Goal: Find contact information: Find contact information

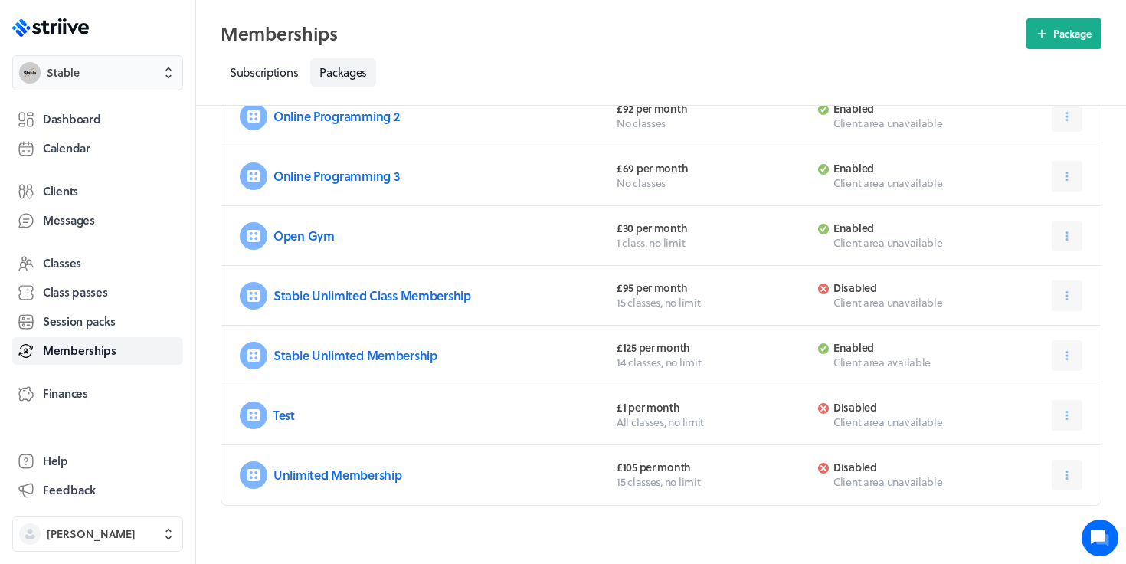
click at [110, 76] on span "Stable" at bounding box center [111, 72] width 129 height 15
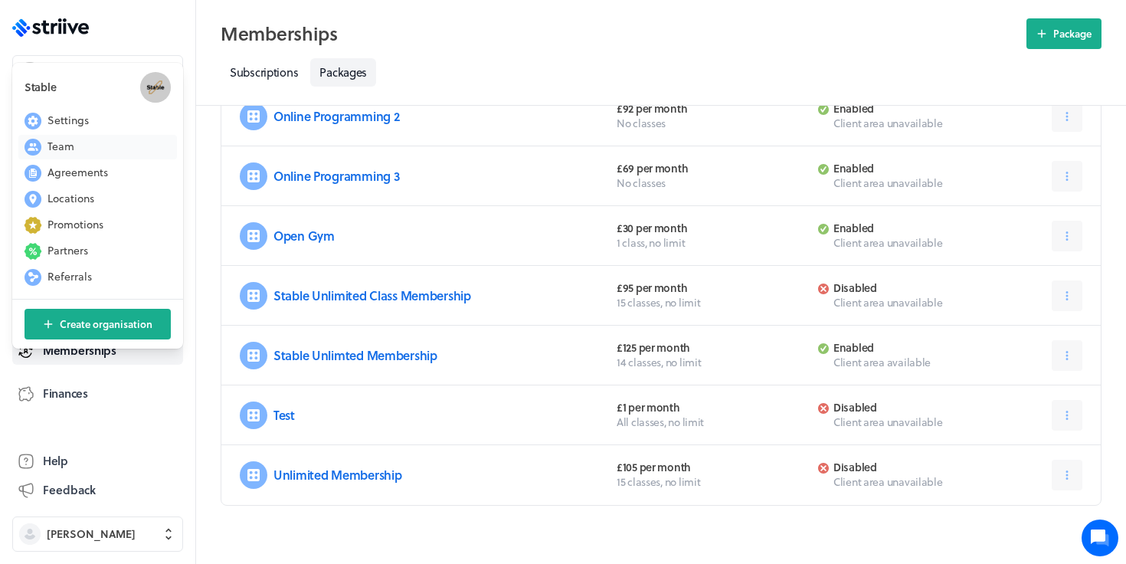
click at [61, 151] on span "Team" at bounding box center [60, 146] width 27 height 15
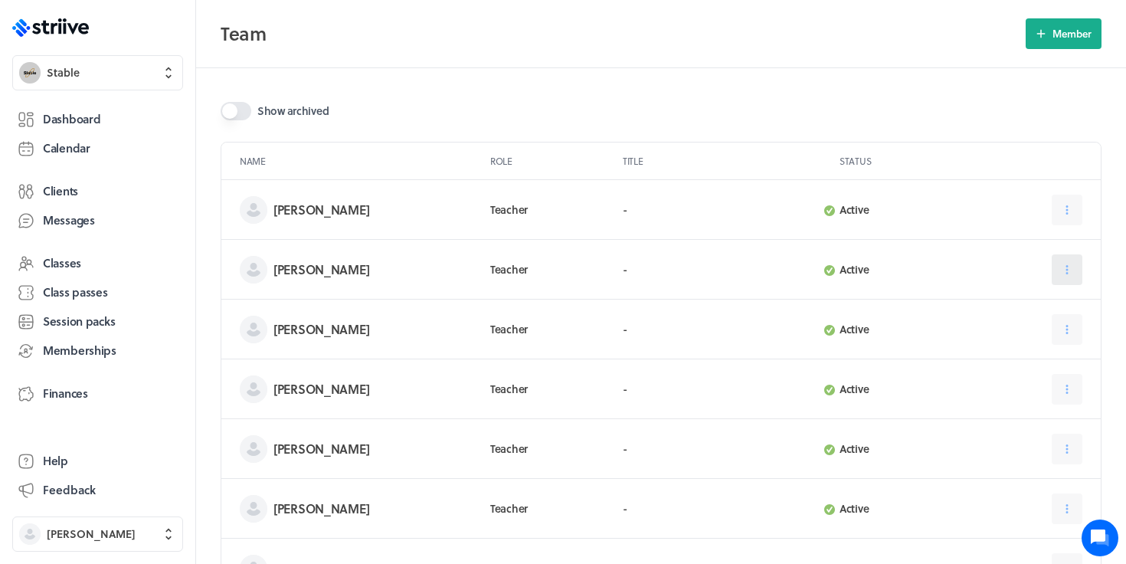
click at [1052, 274] on button at bounding box center [1067, 269] width 31 height 31
click at [1026, 305] on button "Edit" at bounding box center [1028, 308] width 101 height 28
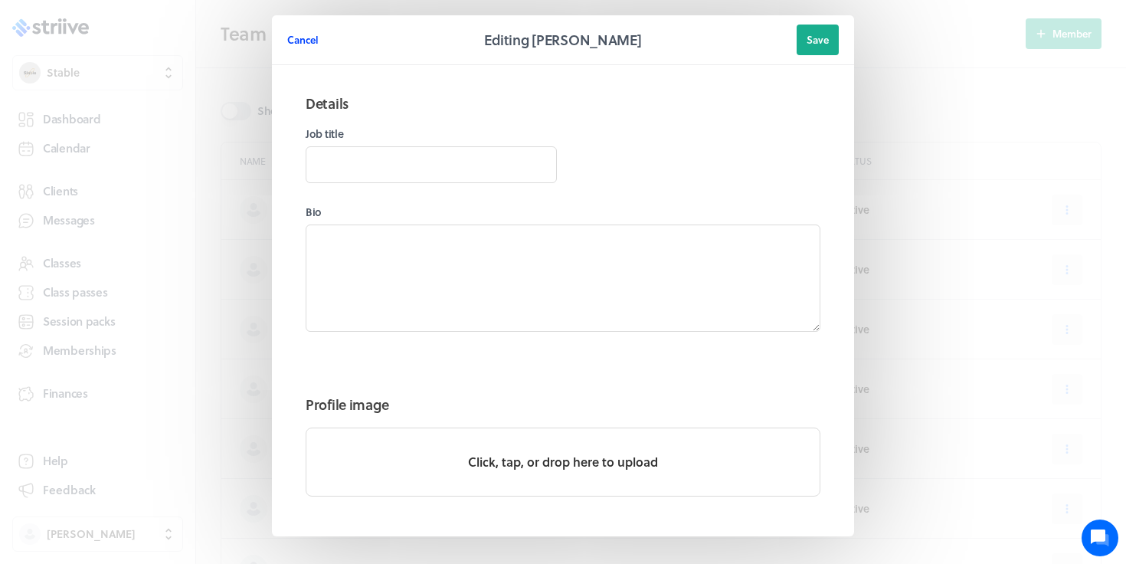
click at [296, 38] on span "Cancel" at bounding box center [302, 40] width 31 height 14
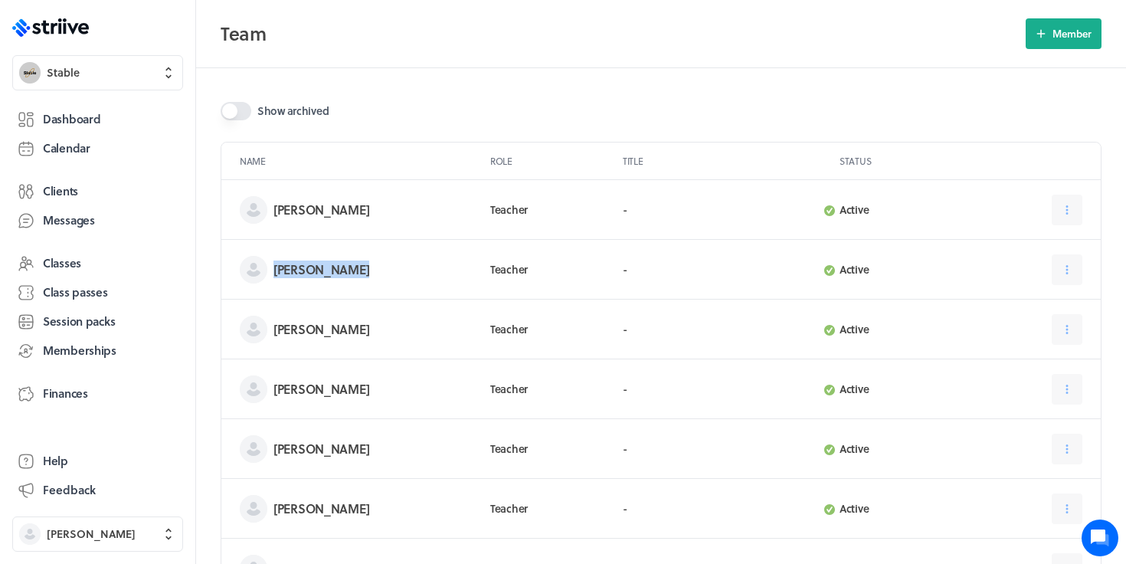
drag, startPoint x: 379, startPoint y: 270, endPoint x: 274, endPoint y: 270, distance: 104.9
click at [274, 270] on h3 "[PERSON_NAME]" at bounding box center [369, 269] width 192 height 15
copy h3 "[PERSON_NAME]"
click at [72, 198] on span "Clients" at bounding box center [60, 191] width 35 height 16
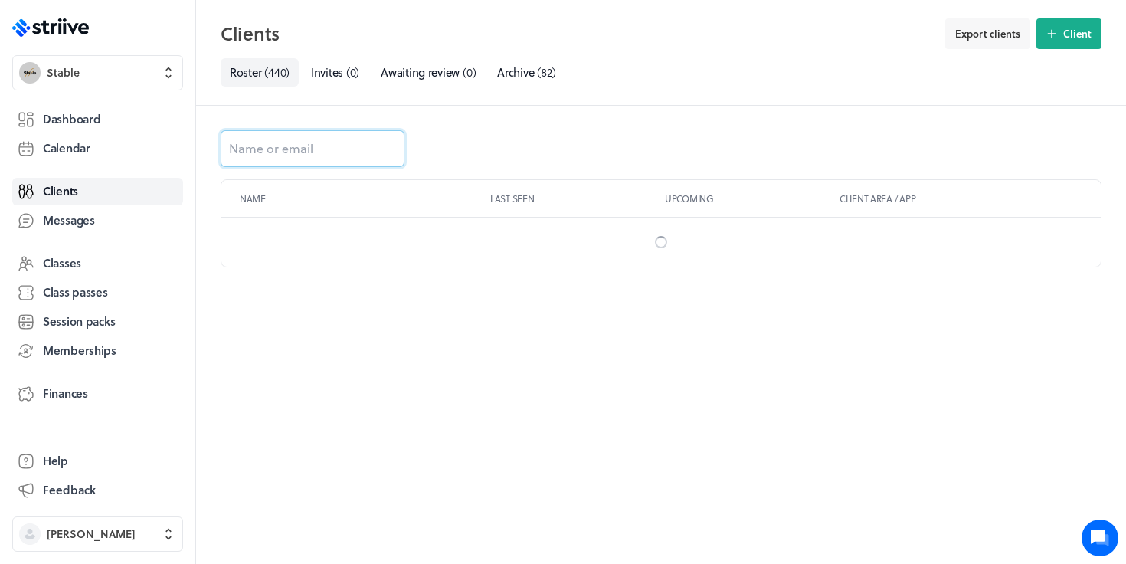
click at [260, 151] on input at bounding box center [313, 148] width 184 height 37
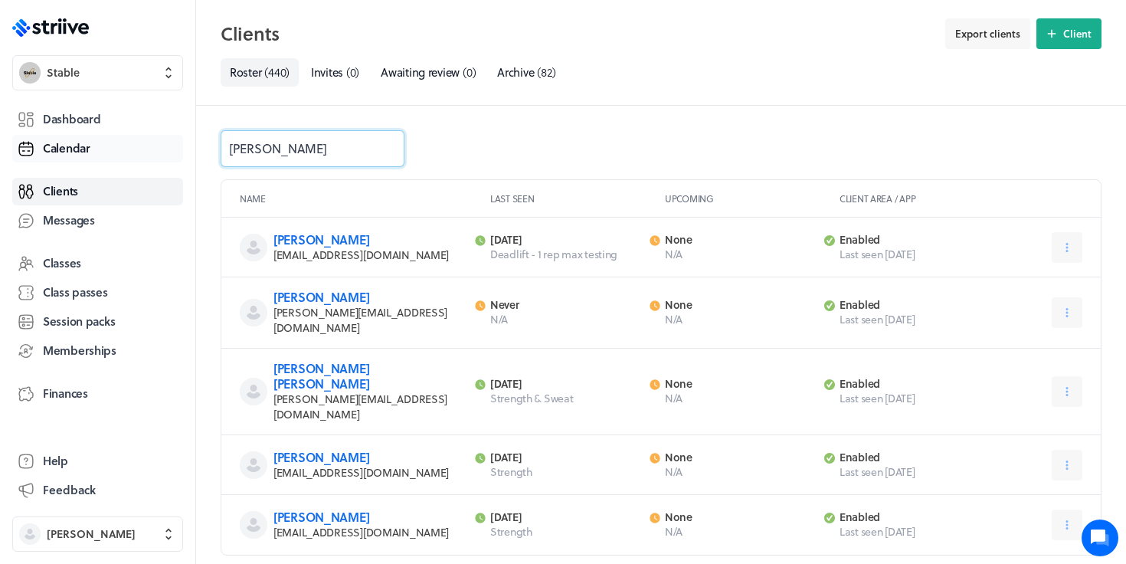
drag, startPoint x: 286, startPoint y: 149, endPoint x: 177, endPoint y: 145, distance: 108.9
click at [177, 146] on div ".st0{fill:#006BFF;} .st1{fill:#0A121C;} .st2{fill:url(#SVGID_1_);} .st3{fill:ur…" at bounding box center [563, 282] width 1126 height 564
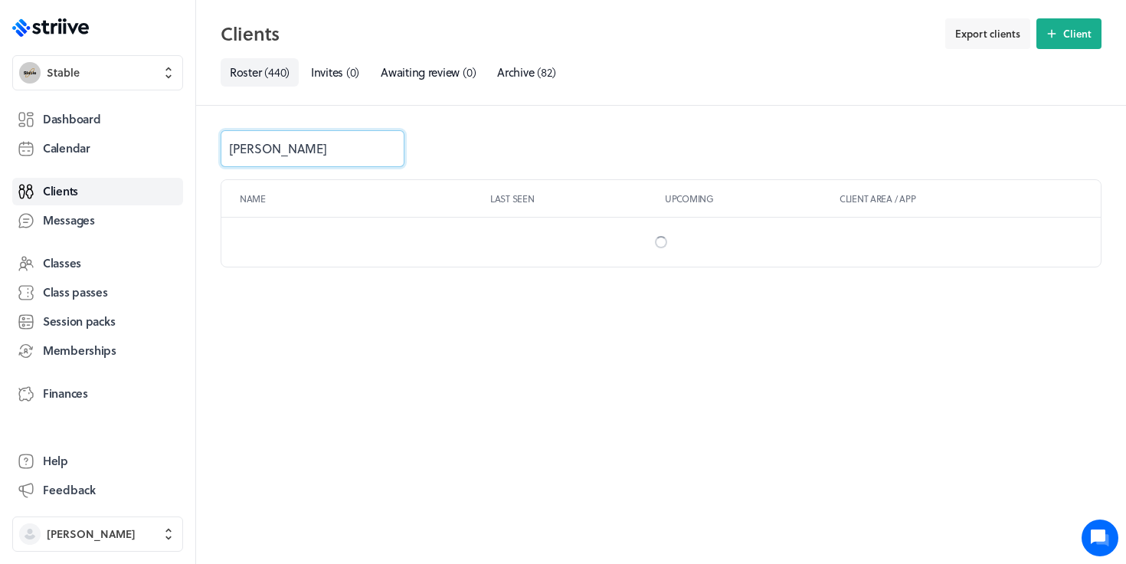
type input "[PERSON_NAME]"
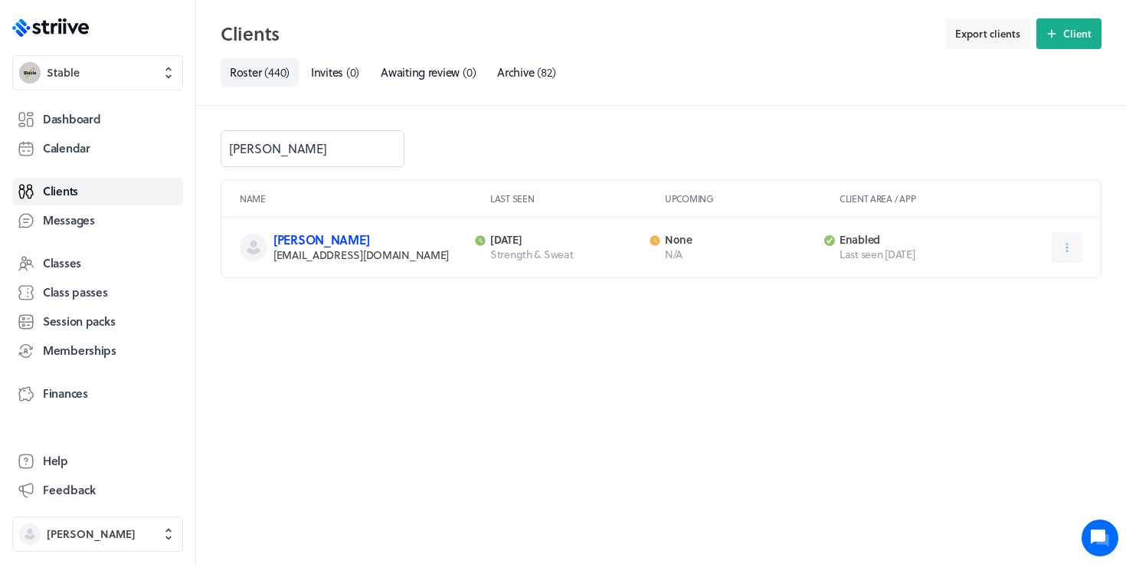
click at [358, 242] on link "[PERSON_NAME]" at bounding box center [321, 240] width 96 height 18
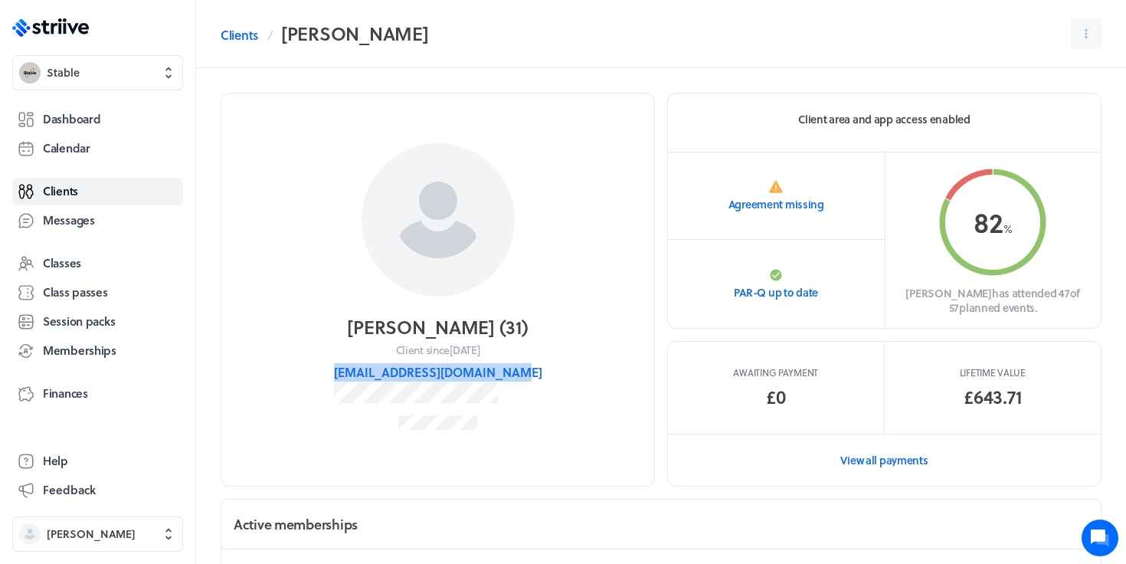
drag, startPoint x: 533, startPoint y: 377, endPoint x: 356, endPoint y: 378, distance: 176.9
click at [356, 378] on section "[PERSON_NAME] ( 31 ) Client since [DATE] [EMAIL_ADDRESS][DOMAIN_NAME]" at bounding box center [438, 290] width 434 height 394
copy button "[EMAIL_ADDRESS][DOMAIN_NAME]"
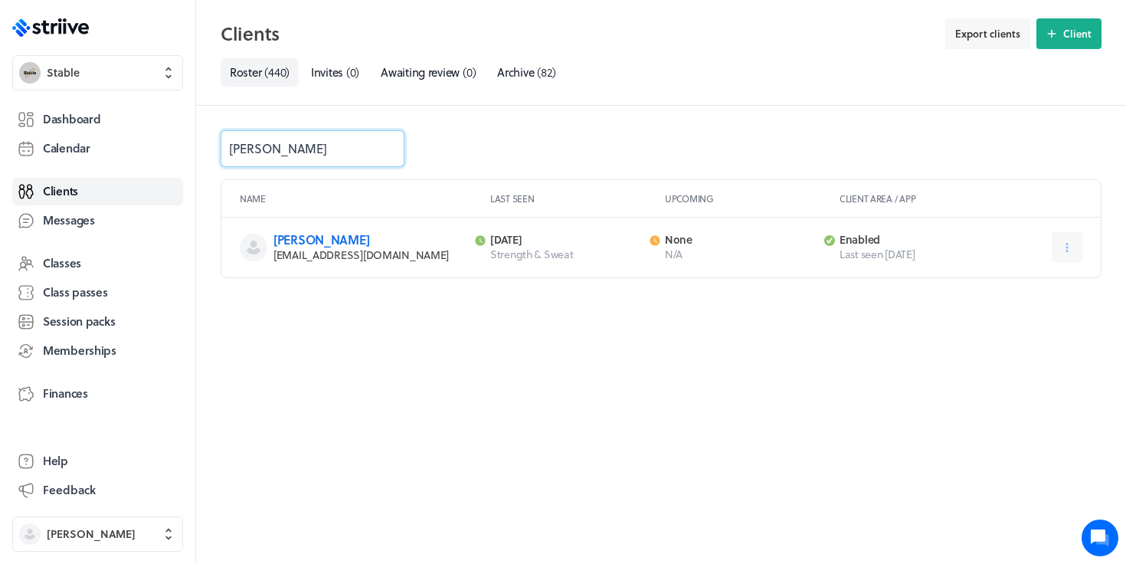
click at [299, 155] on input "[PERSON_NAME]" at bounding box center [313, 148] width 184 height 37
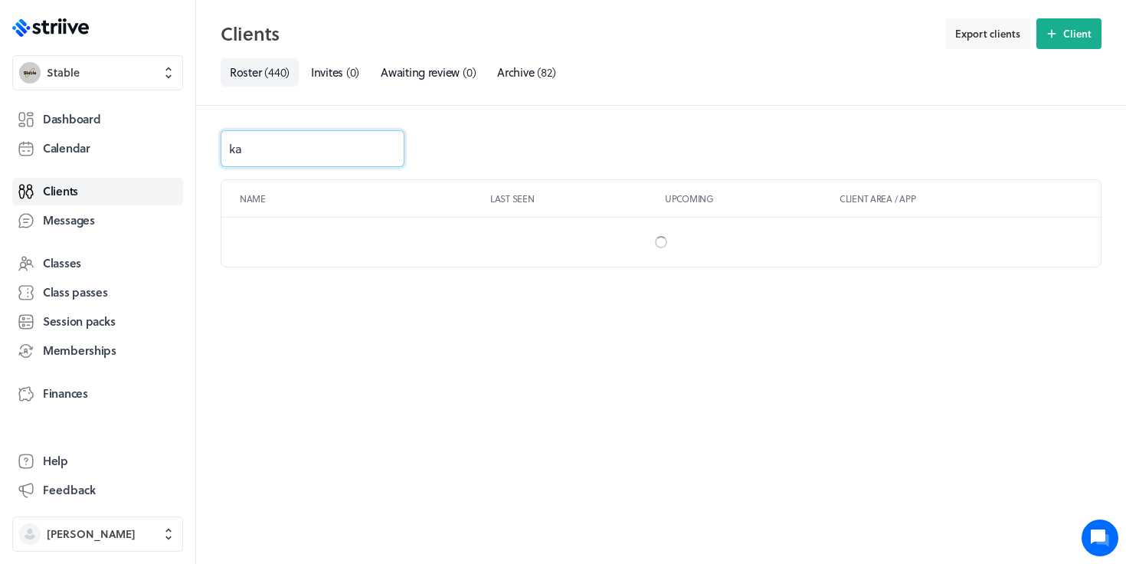
type input "kaj"
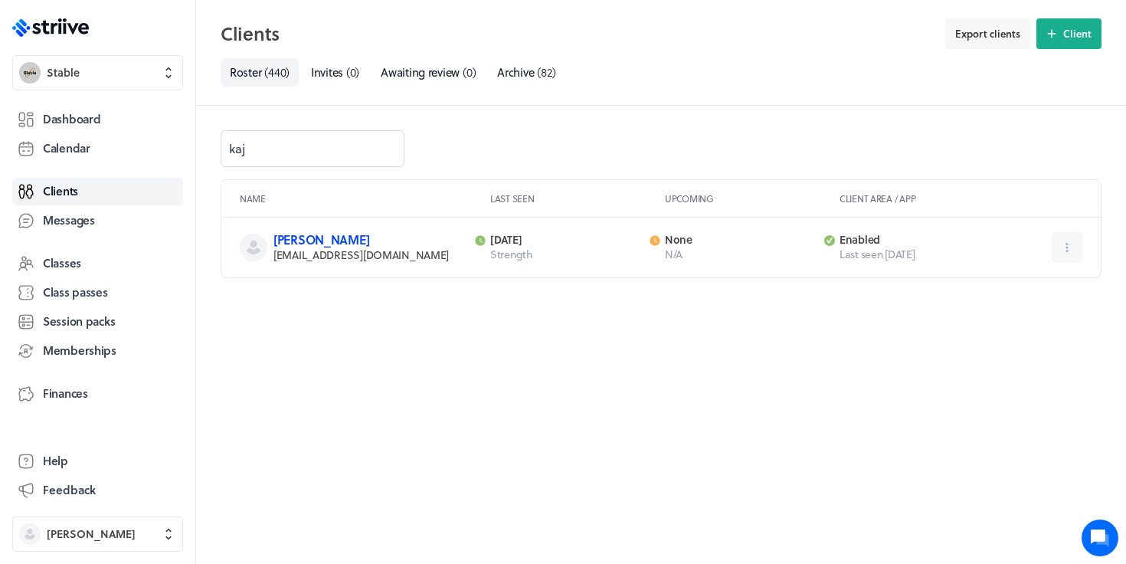
click at [369, 234] on link "[PERSON_NAME]" at bounding box center [321, 240] width 96 height 18
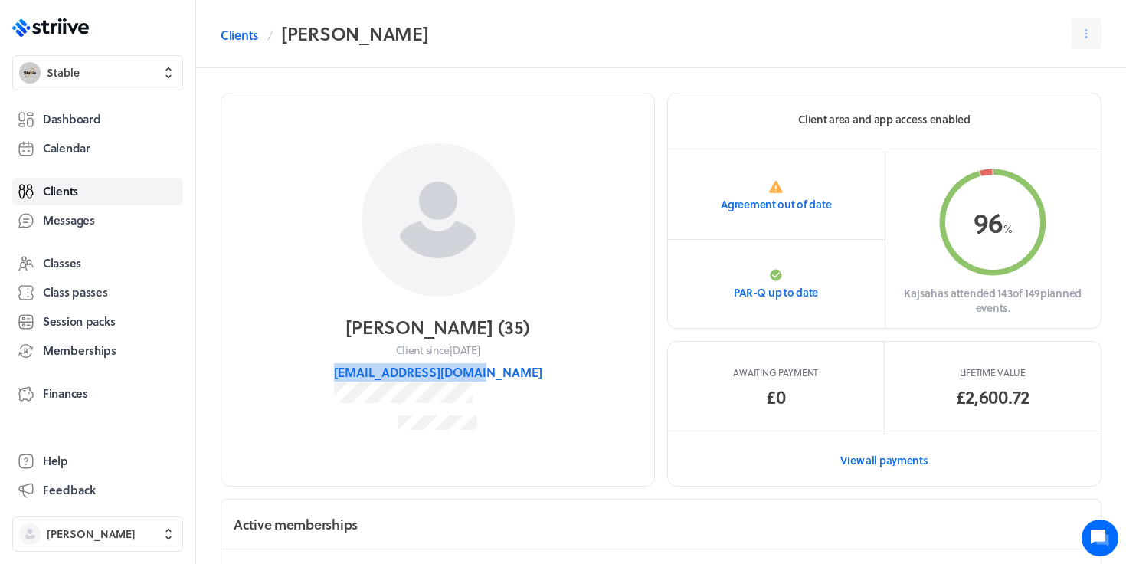
drag, startPoint x: 514, startPoint y: 373, endPoint x: 359, endPoint y: 375, distance: 154.7
click at [359, 375] on section "[PERSON_NAME] ( 35 ) Client since [DATE] [EMAIL_ADDRESS][DOMAIN_NAME]" at bounding box center [438, 290] width 434 height 394
copy button "[EMAIL_ADDRESS][DOMAIN_NAME]"
click at [90, 115] on span "Dashboard" at bounding box center [71, 119] width 57 height 16
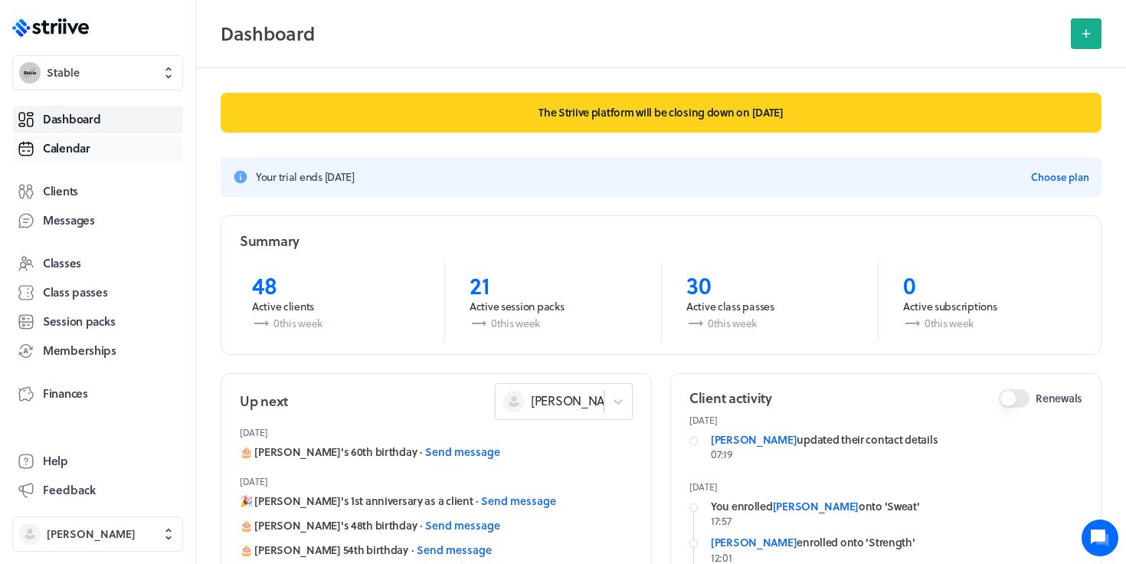
click at [83, 146] on span "Calendar" at bounding box center [66, 148] width 47 height 16
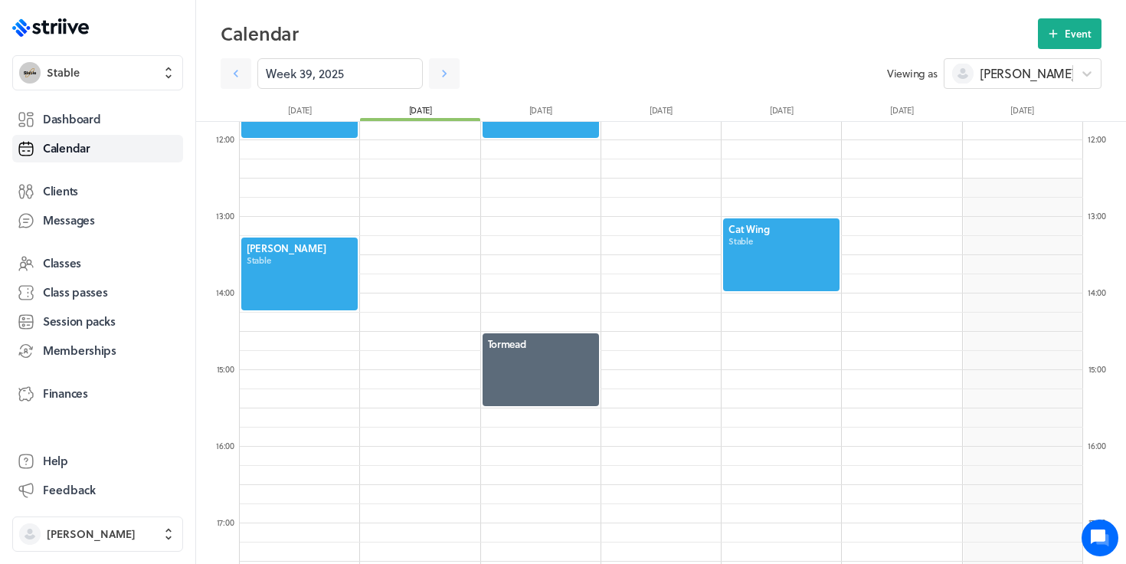
scroll to position [1103, 0]
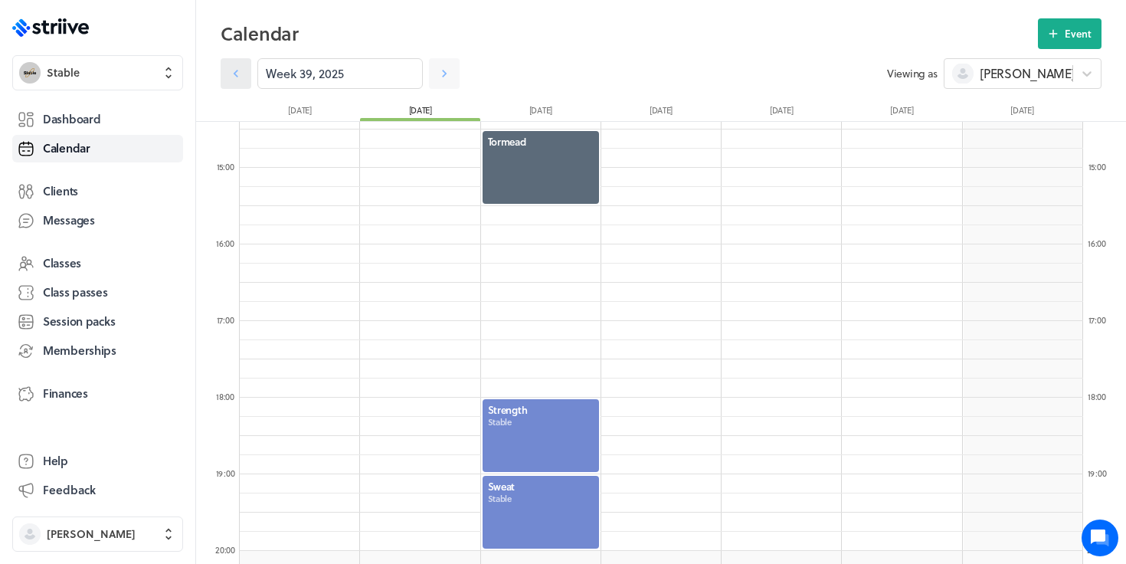
click at [231, 79] on icon at bounding box center [235, 73] width 15 height 15
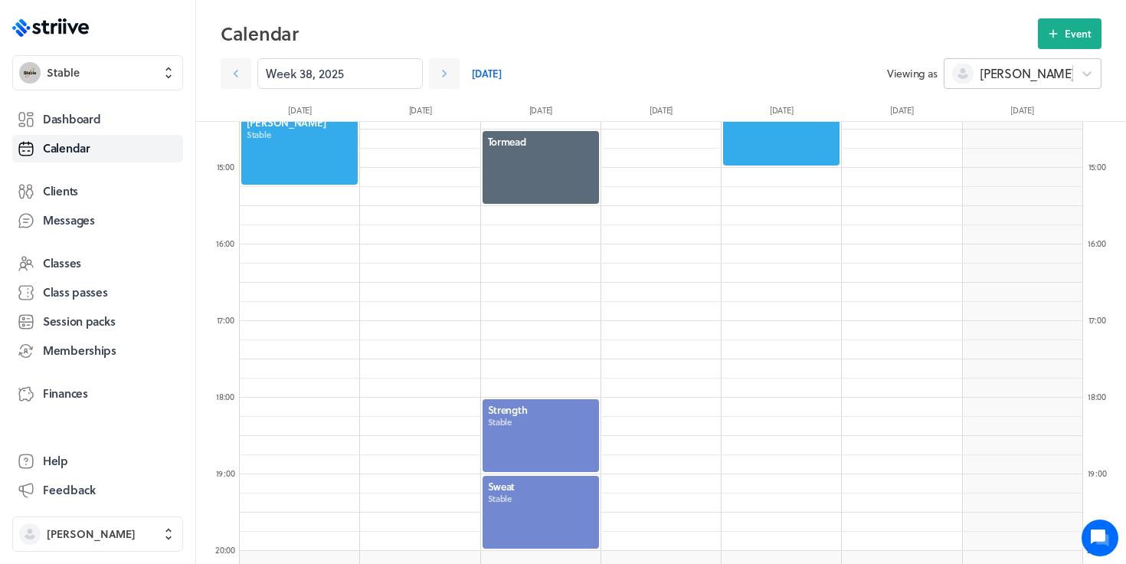
click at [1052, 70] on div "[PERSON_NAME]" at bounding box center [1008, 74] width 128 height 20
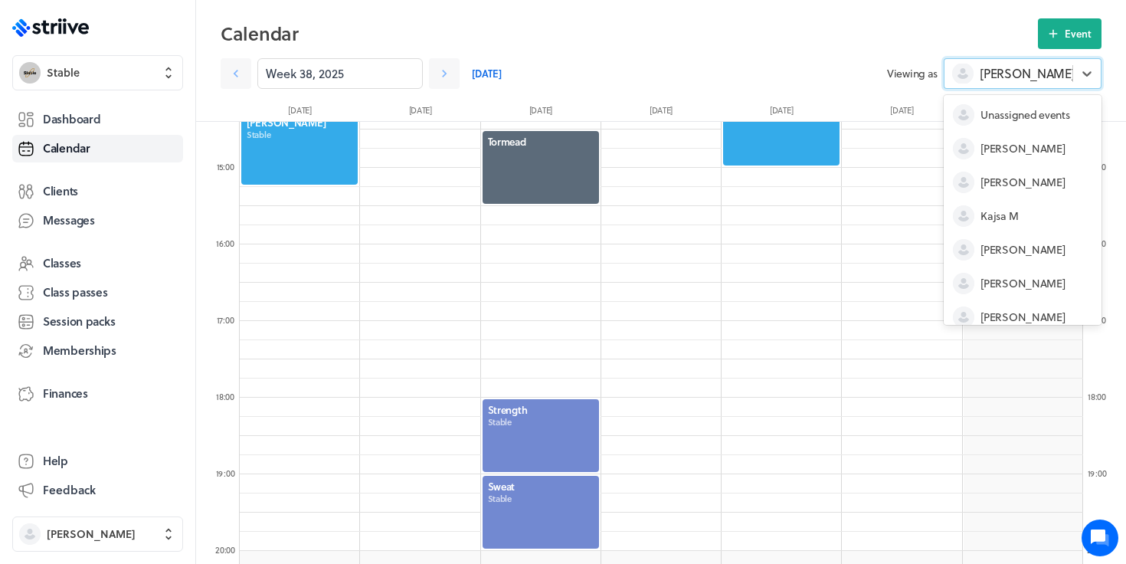
scroll to position [80, 0]
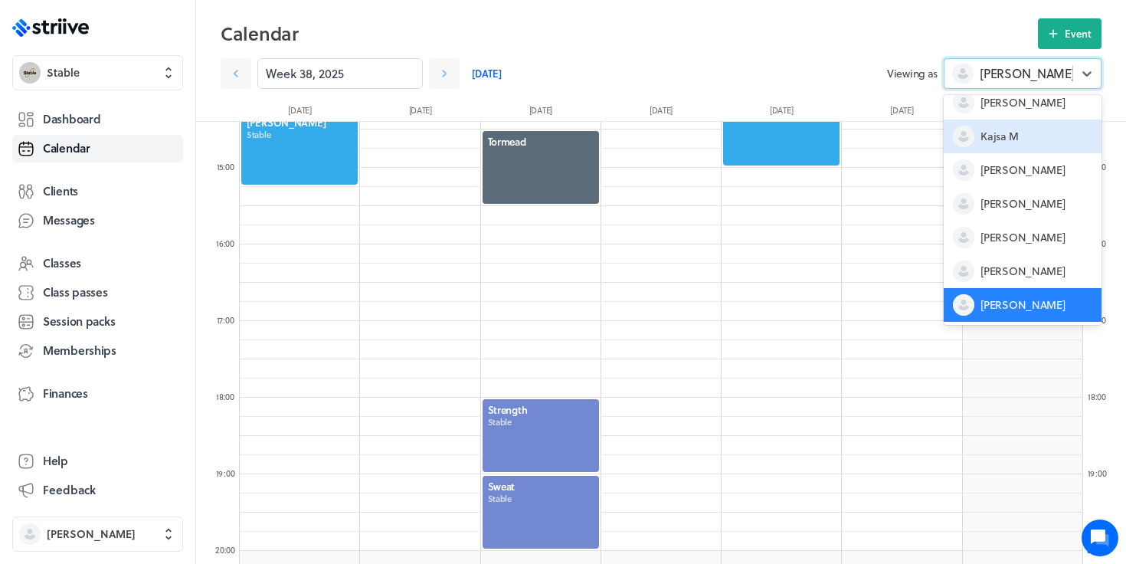
click at [1015, 136] on span "Kajsa M" at bounding box center [999, 136] width 38 height 15
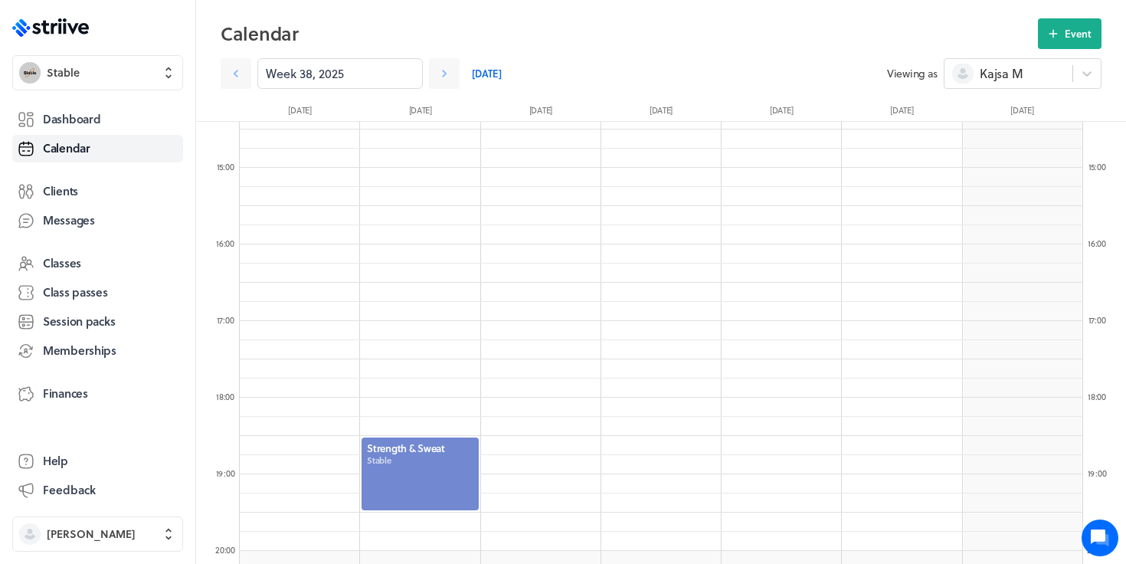
click at [435, 468] on div at bounding box center [419, 474] width 119 height 76
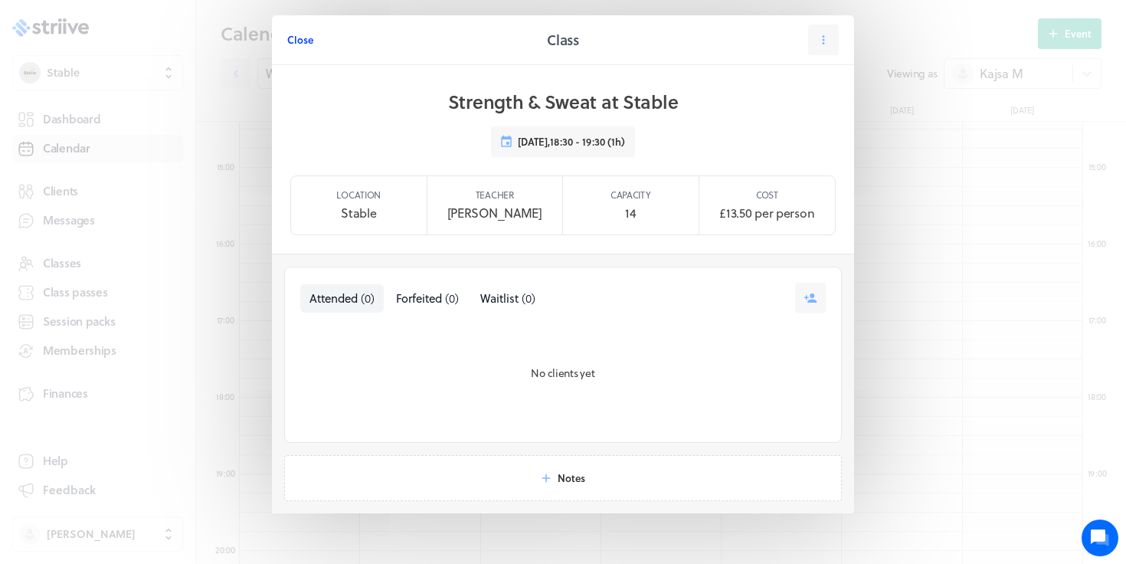
click at [307, 44] on span "Close" at bounding box center [300, 40] width 26 height 14
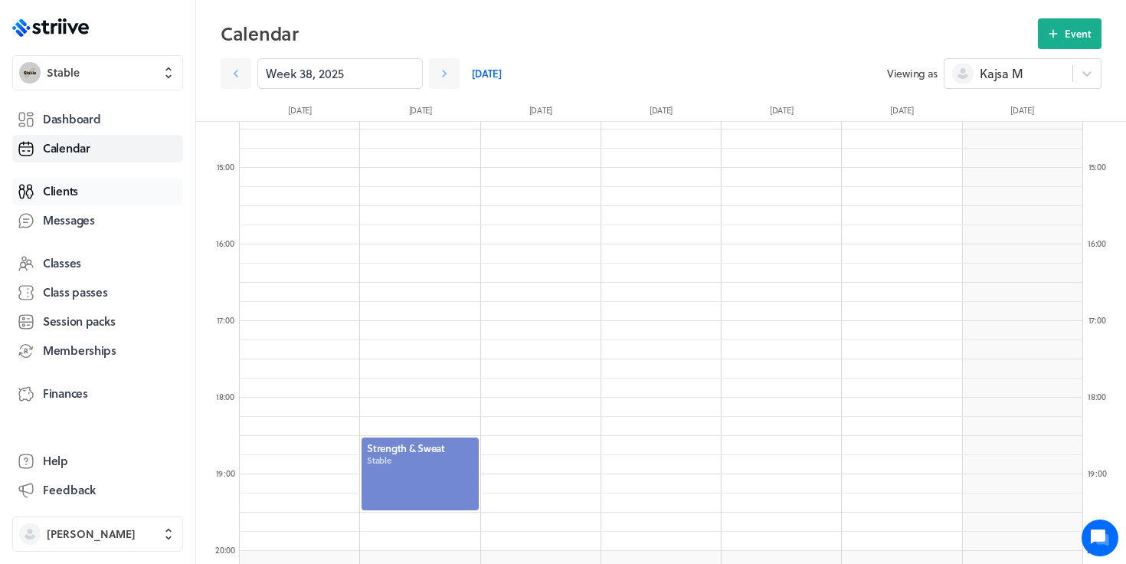
click at [88, 197] on link "Clients" at bounding box center [97, 192] width 171 height 28
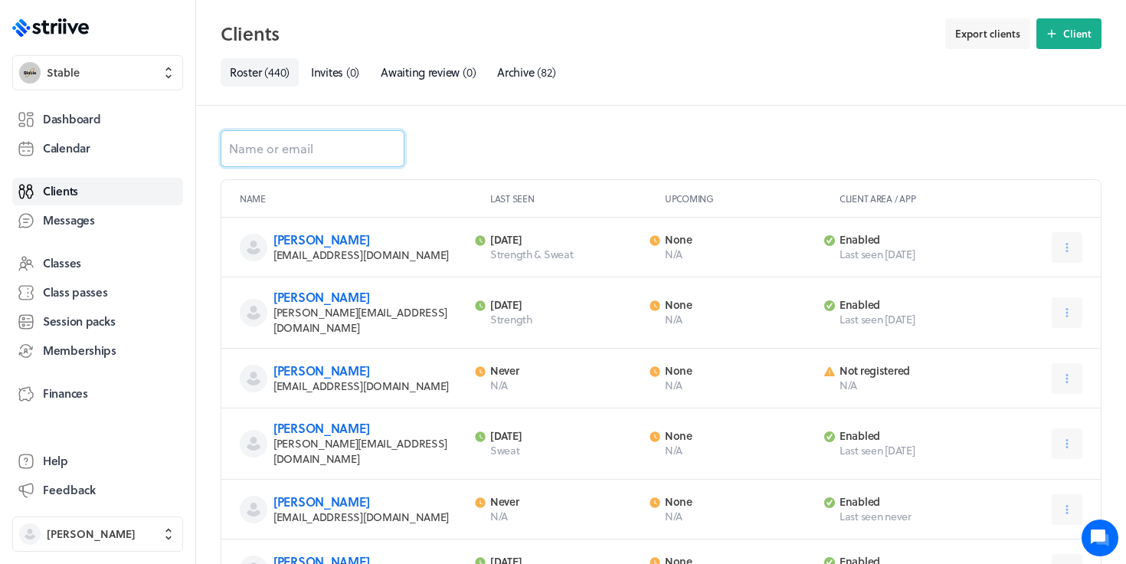
click at [273, 146] on input at bounding box center [313, 148] width 184 height 37
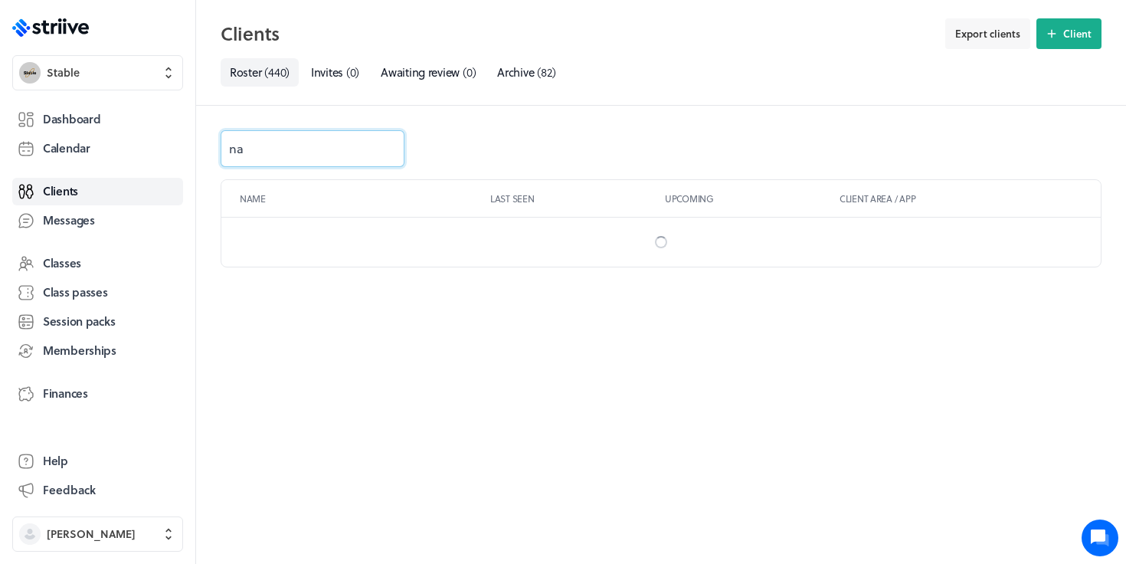
type input "nat"
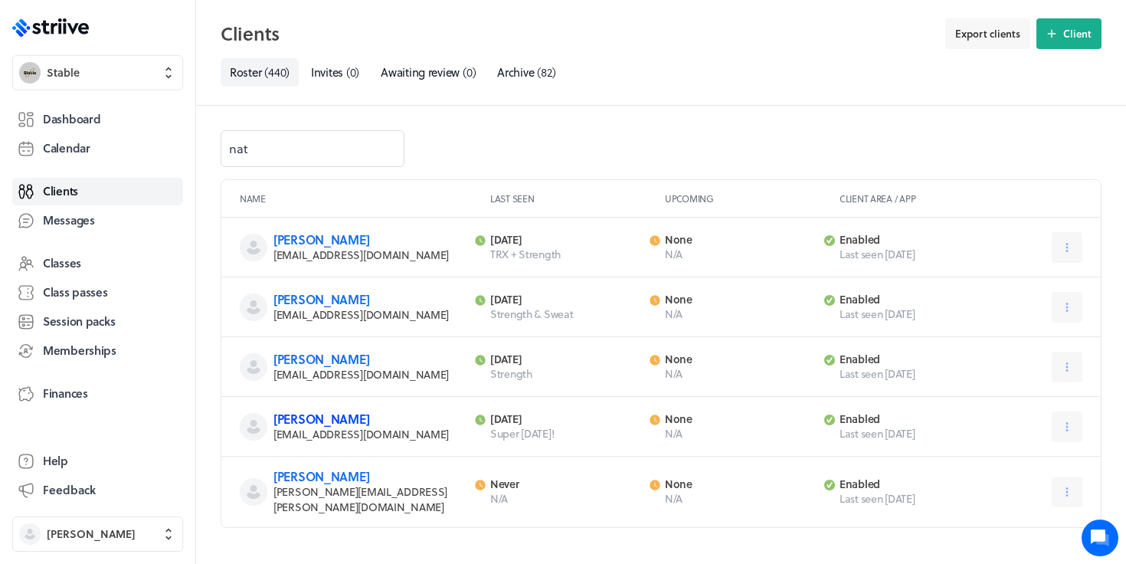
click at [321, 415] on link "[PERSON_NAME]" at bounding box center [321, 419] width 96 height 18
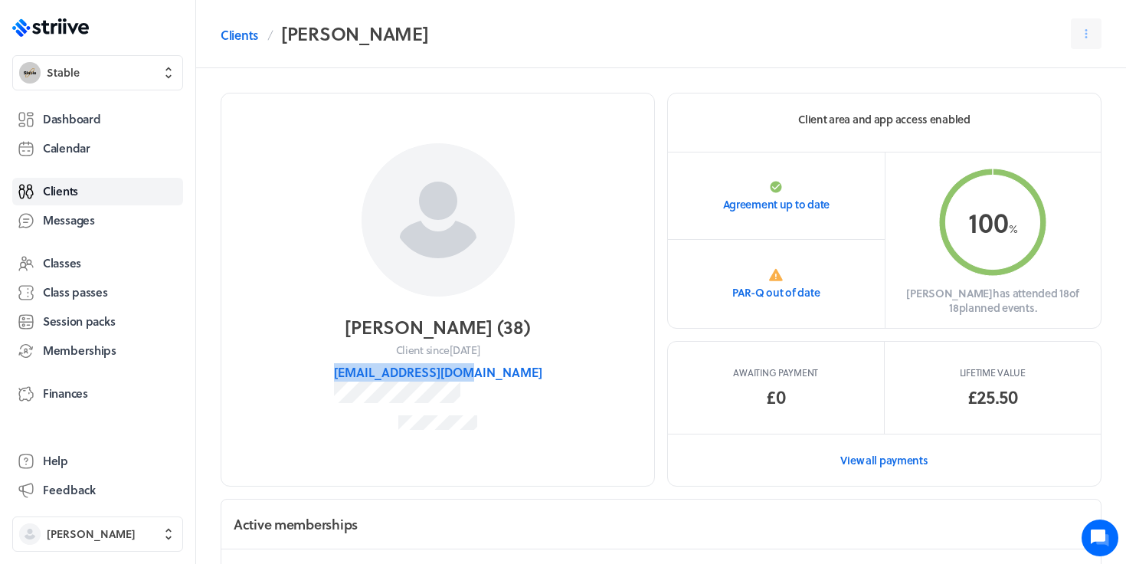
drag, startPoint x: 508, startPoint y: 371, endPoint x: 376, endPoint y: 374, distance: 131.8
click at [376, 374] on section "[PERSON_NAME] ( 38 ) Client since [DATE] [EMAIL_ADDRESS][DOMAIN_NAME]" at bounding box center [438, 290] width 434 height 394
copy button "[EMAIL_ADDRESS][DOMAIN_NAME]"
click at [228, 34] on link "Clients" at bounding box center [240, 35] width 38 height 18
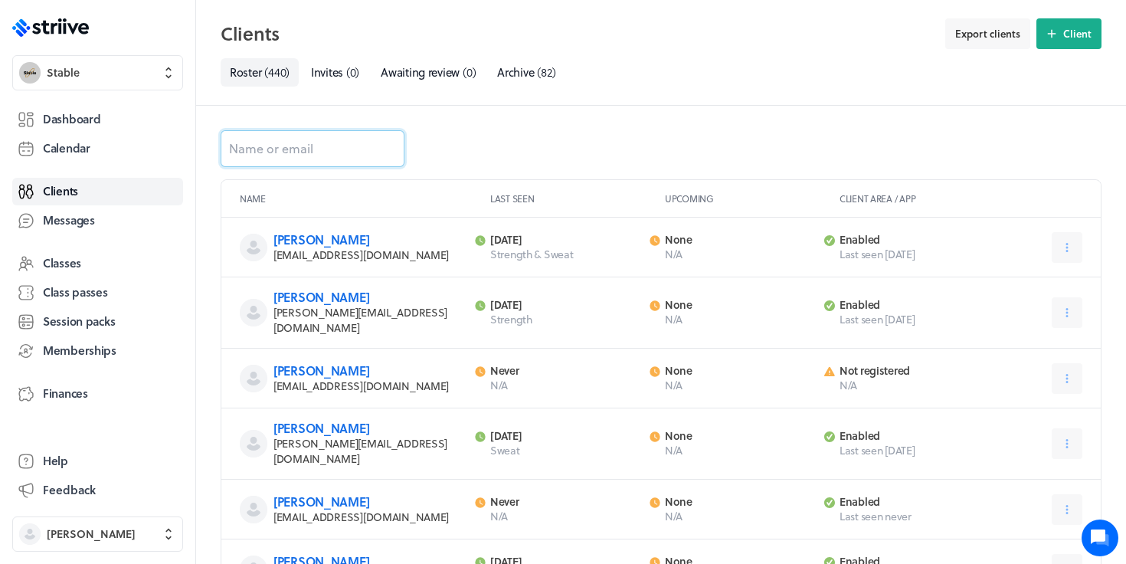
click at [288, 152] on input at bounding box center [313, 148] width 184 height 37
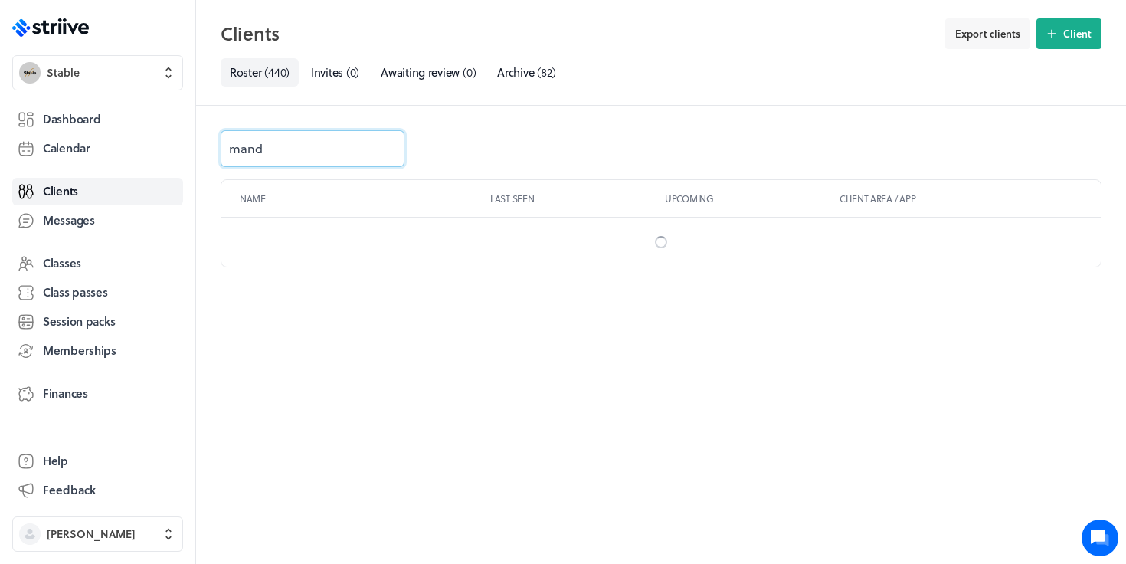
type input "[PERSON_NAME]"
type input "[EMAIL_ADDRESS][DOMAIN_NAME]"
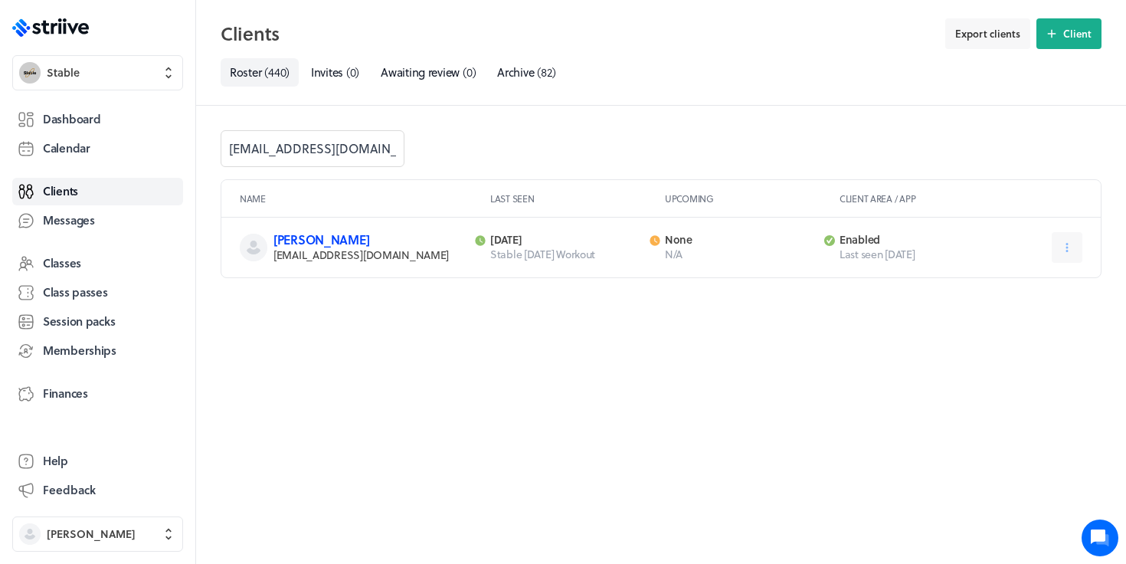
click at [309, 241] on link "[PERSON_NAME]" at bounding box center [321, 240] width 96 height 18
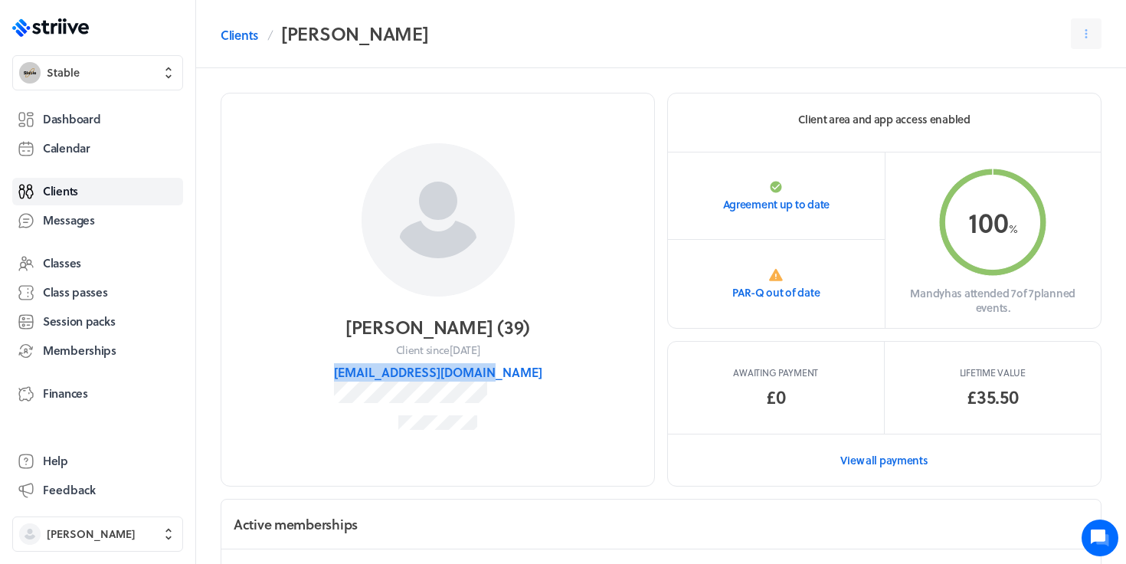
drag, startPoint x: 527, startPoint y: 374, endPoint x: 364, endPoint y: 369, distance: 163.2
click at [364, 368] on section "[PERSON_NAME] ( 39 ) Client since [DATE] [EMAIL_ADDRESS][DOMAIN_NAME]" at bounding box center [438, 290] width 434 height 394
copy button "[EMAIL_ADDRESS][DOMAIN_NAME]"
click at [89, 77] on span "Stable" at bounding box center [111, 72] width 129 height 15
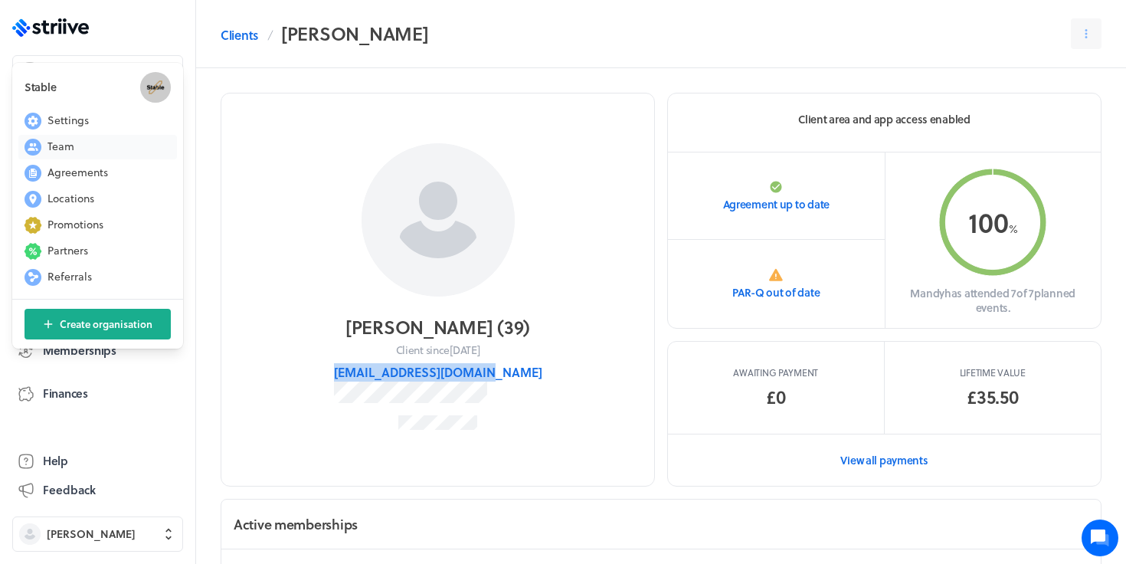
click at [79, 152] on button "Team" at bounding box center [97, 147] width 159 height 25
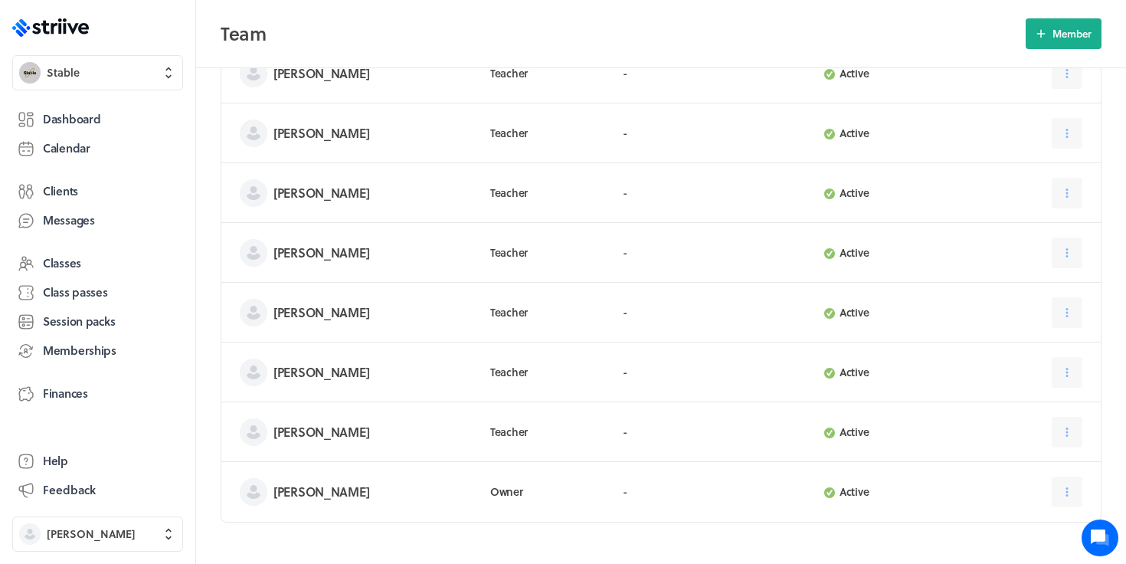
scroll to position [136, 0]
